Goal: Task Accomplishment & Management: Manage account settings

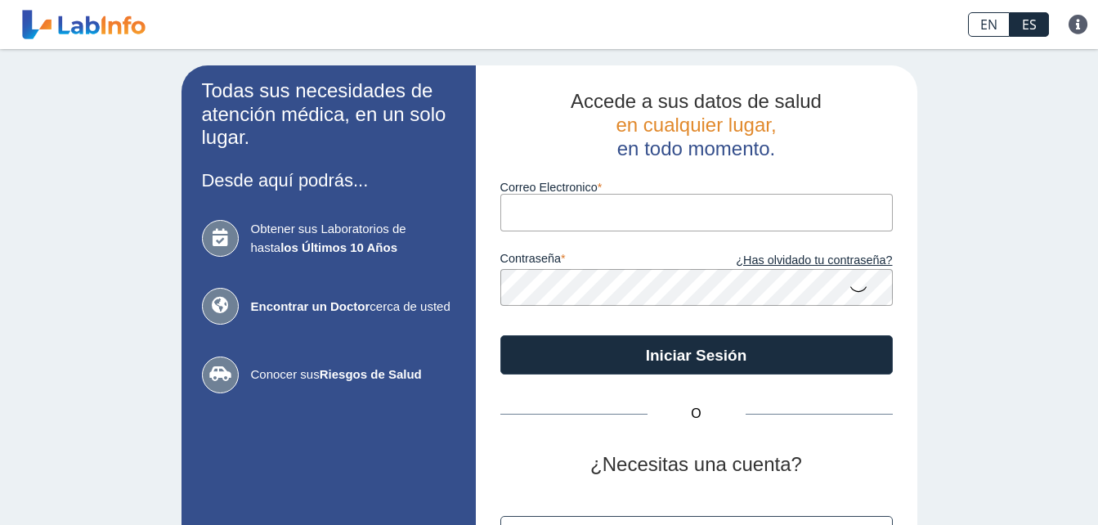
click at [573, 206] on input "Correo Electronico" at bounding box center [697, 212] width 393 height 37
type input "[EMAIL_ADDRESS][DOMAIN_NAME]"
click at [501, 335] on button "Iniciar Sesión" at bounding box center [697, 354] width 393 height 39
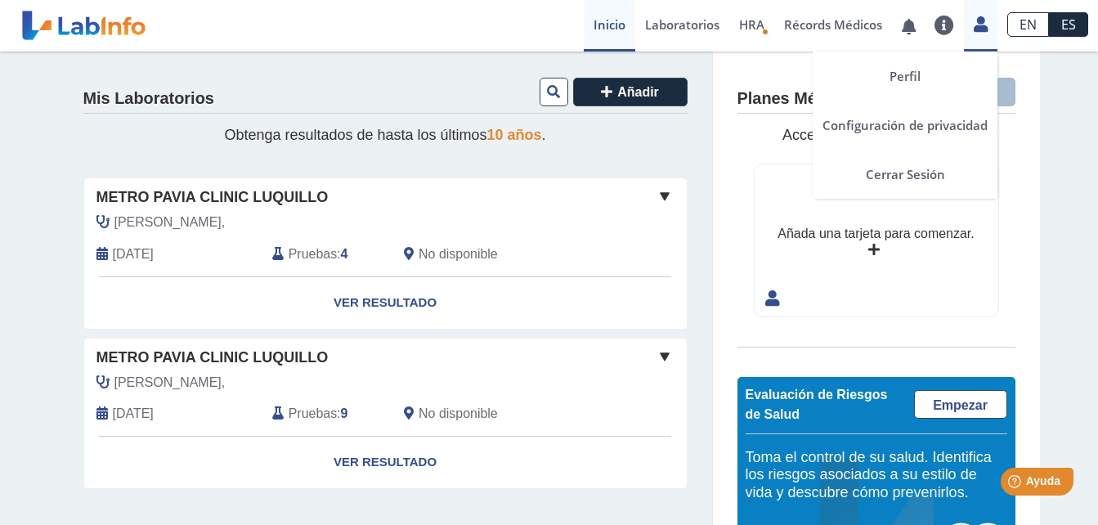
click at [977, 21] on icon at bounding box center [981, 24] width 14 height 12
click at [868, 173] on link "Cerrar Sesión" at bounding box center [905, 174] width 185 height 49
